Goal: Information Seeking & Learning: Compare options

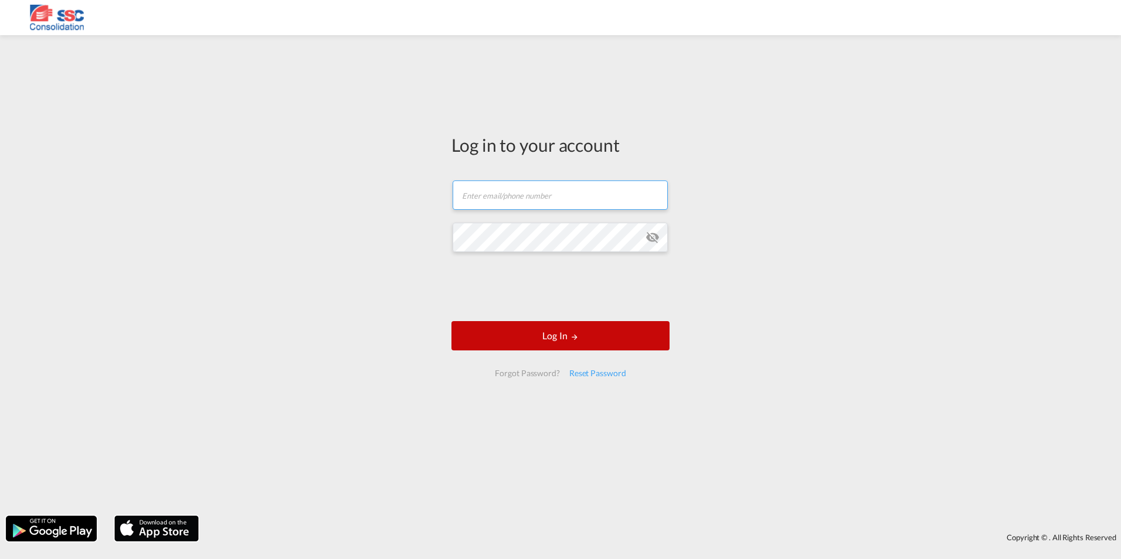
type input "[EMAIL_ADDRESS][DOMAIN_NAME]"
click at [580, 329] on button "Log In" at bounding box center [560, 335] width 218 height 29
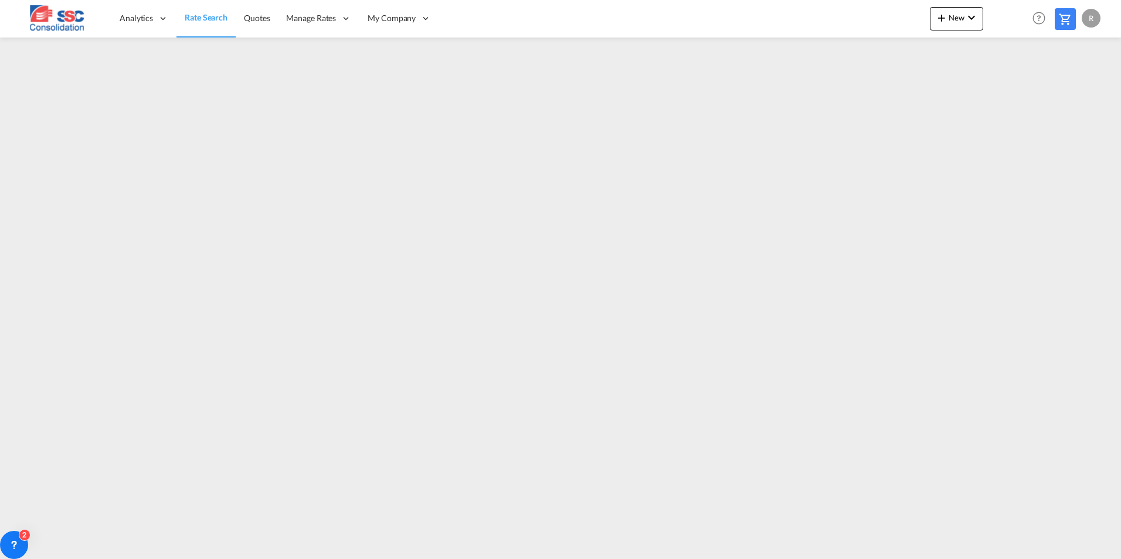
click at [213, 19] on span "Rate Search" at bounding box center [206, 17] width 43 height 10
